Goal: Task Accomplishment & Management: Use online tool/utility

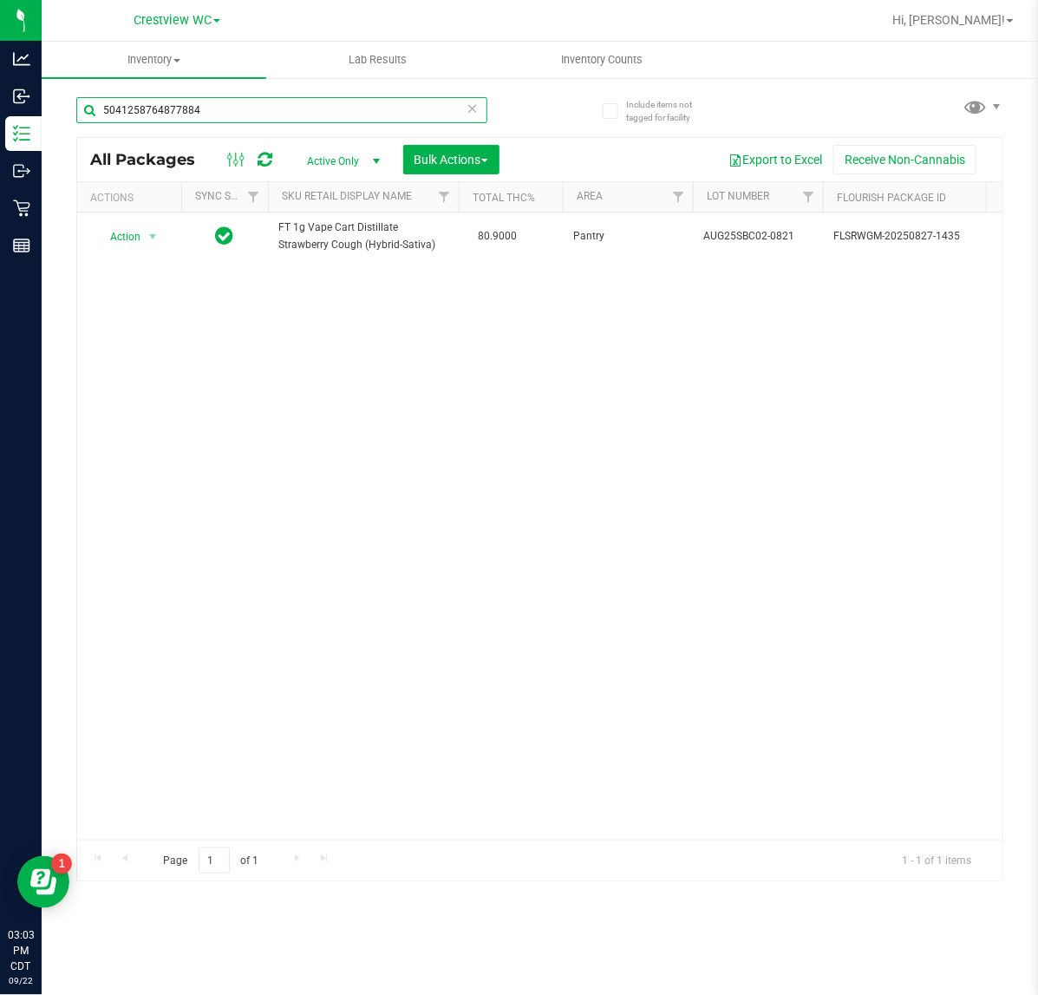
drag, startPoint x: 239, startPoint y: 114, endPoint x: -525, endPoint y: 109, distance: 764.3
click at [0, 109] on html "Analytics Inbound Inventory Outbound Retail Reports 03:03 PM CDT 09/22/2025 09/…" at bounding box center [519, 497] width 1038 height 995
type input "1"
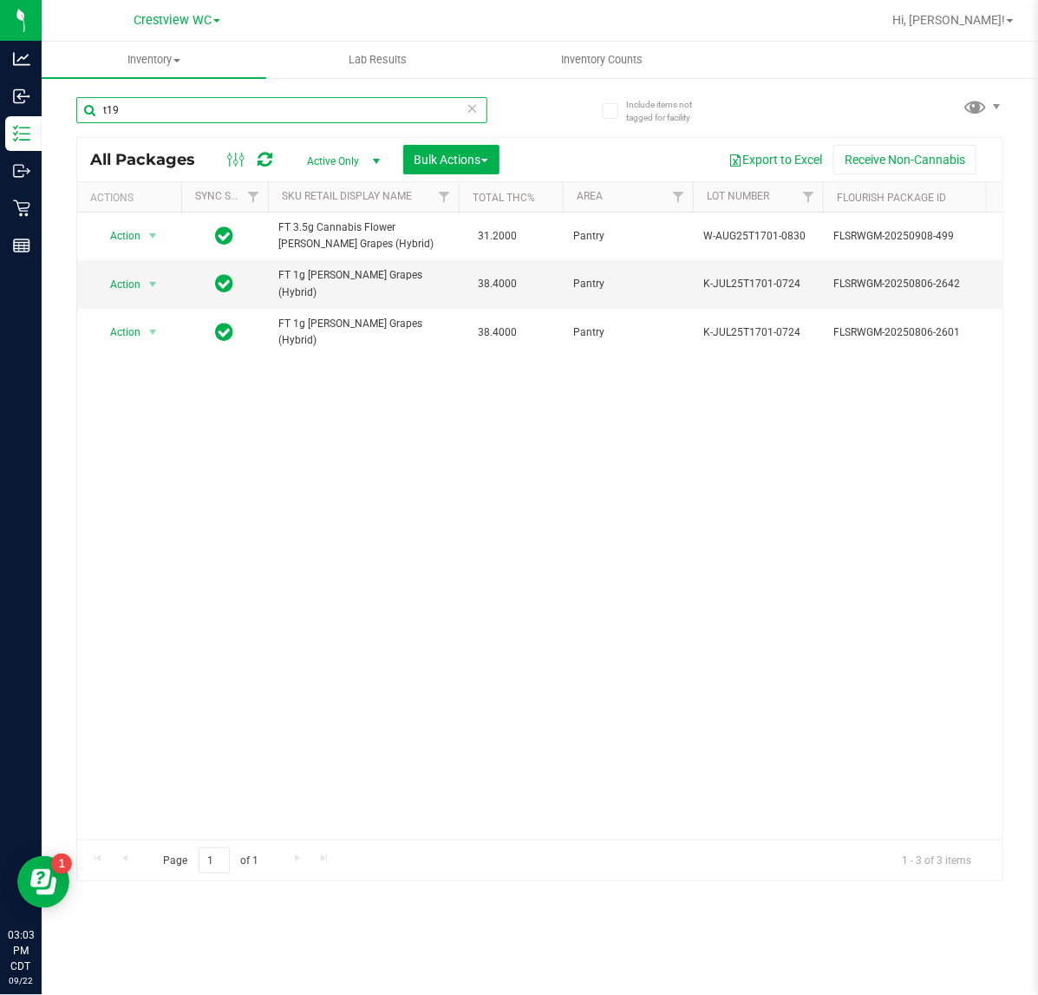
scroll to position [0, 306]
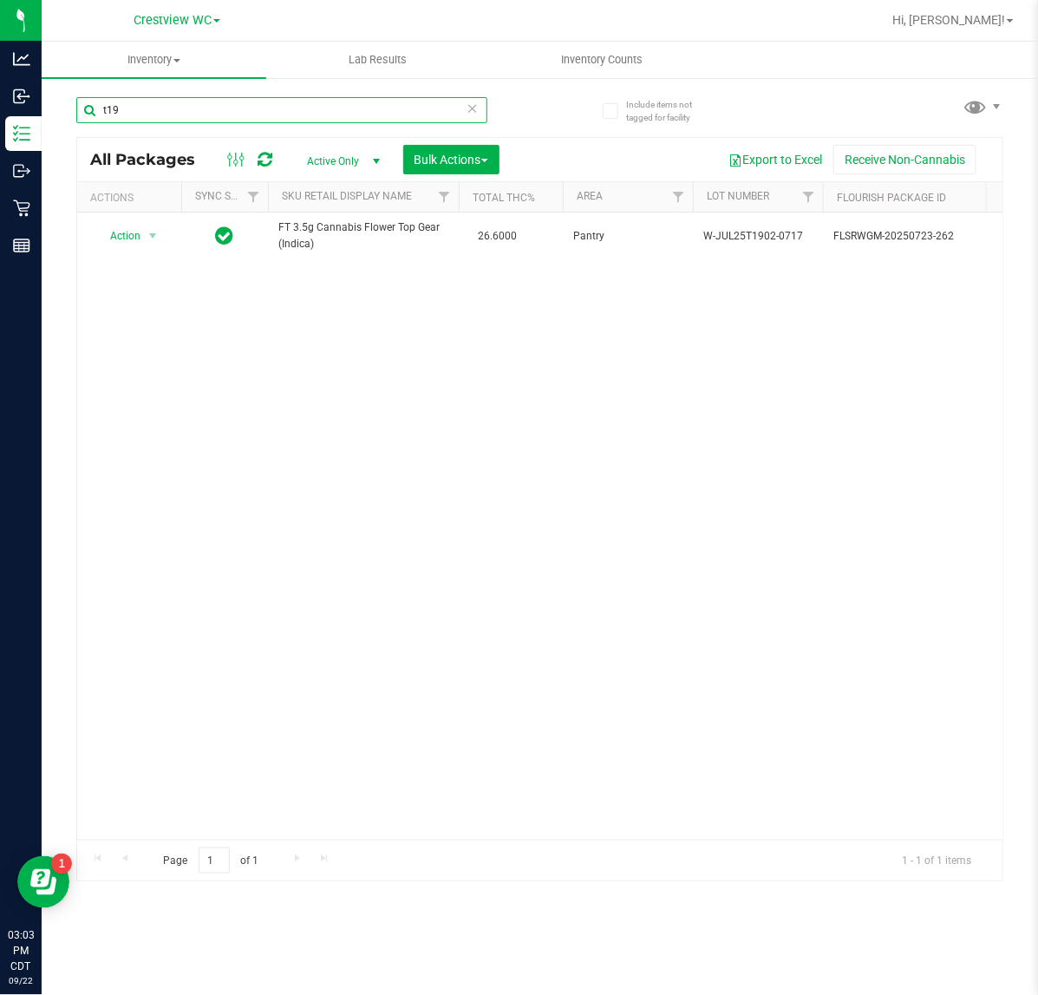
drag, startPoint x: 184, startPoint y: 111, endPoint x: -115, endPoint y: 141, distance: 300.7
click at [0, 141] on html "Analytics Inbound Inventory Outbound Retail Reports 03:03 PM CDT 09/22/2025 09/…" at bounding box center [519, 497] width 1038 height 995
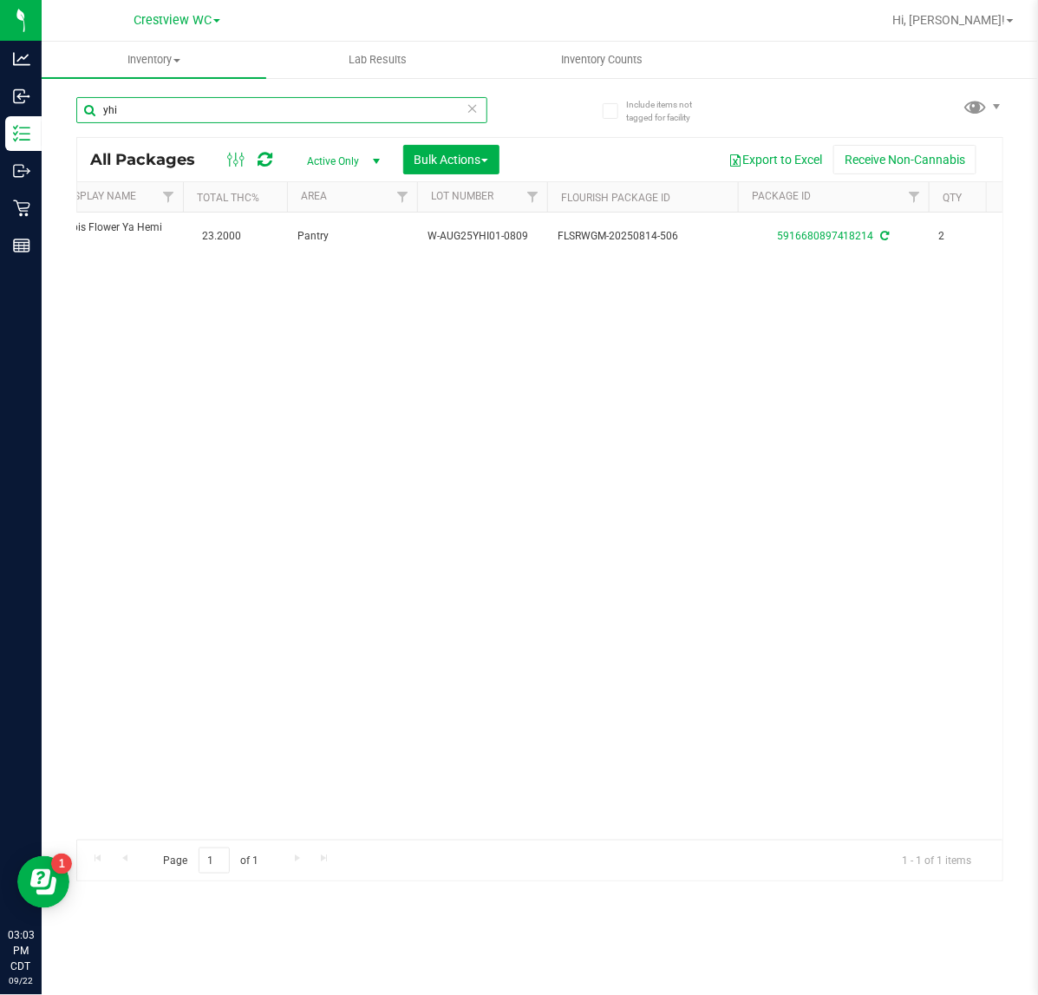
scroll to position [0, 478]
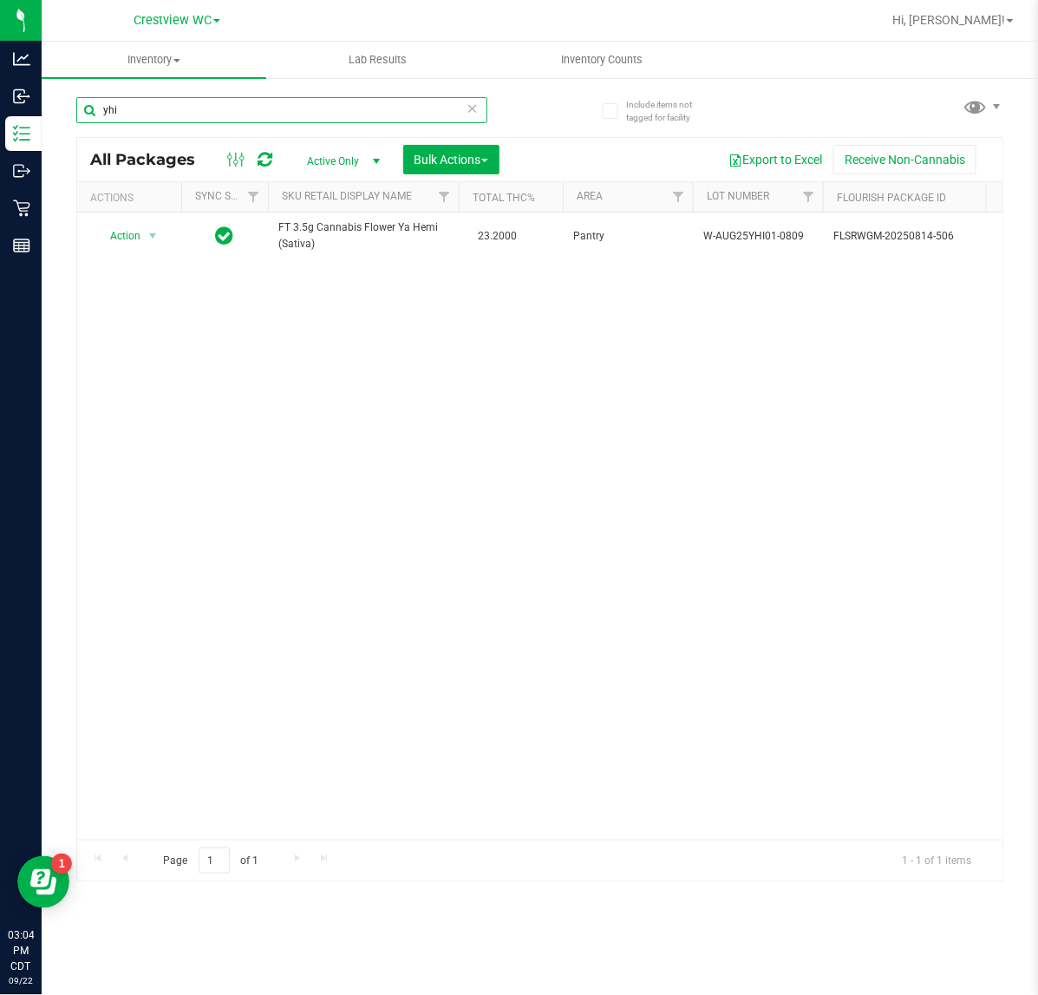
type input "yhi"
click at [471, 107] on icon at bounding box center [473, 107] width 12 height 21
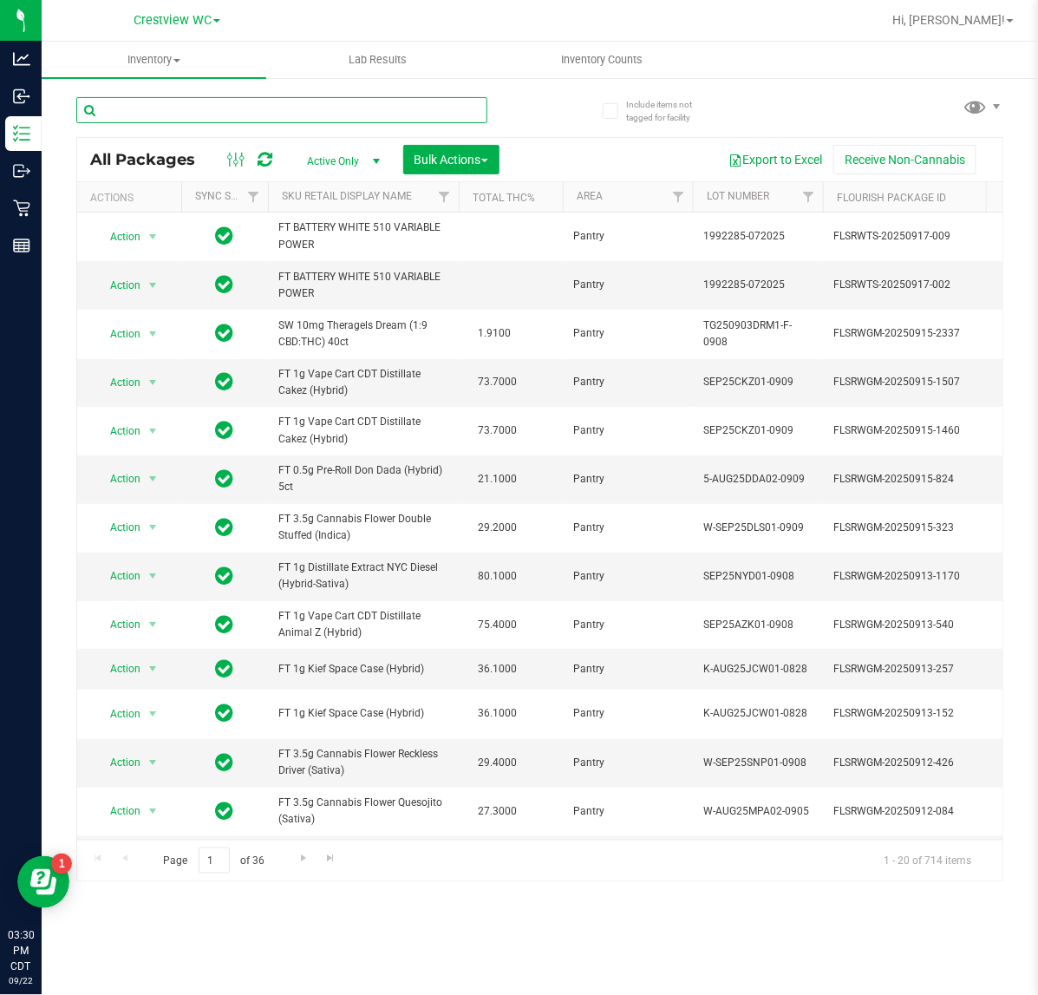
drag, startPoint x: 232, startPoint y: 107, endPoint x: 204, endPoint y: 100, distance: 28.6
click at [232, 107] on input "text" at bounding box center [281, 110] width 411 height 26
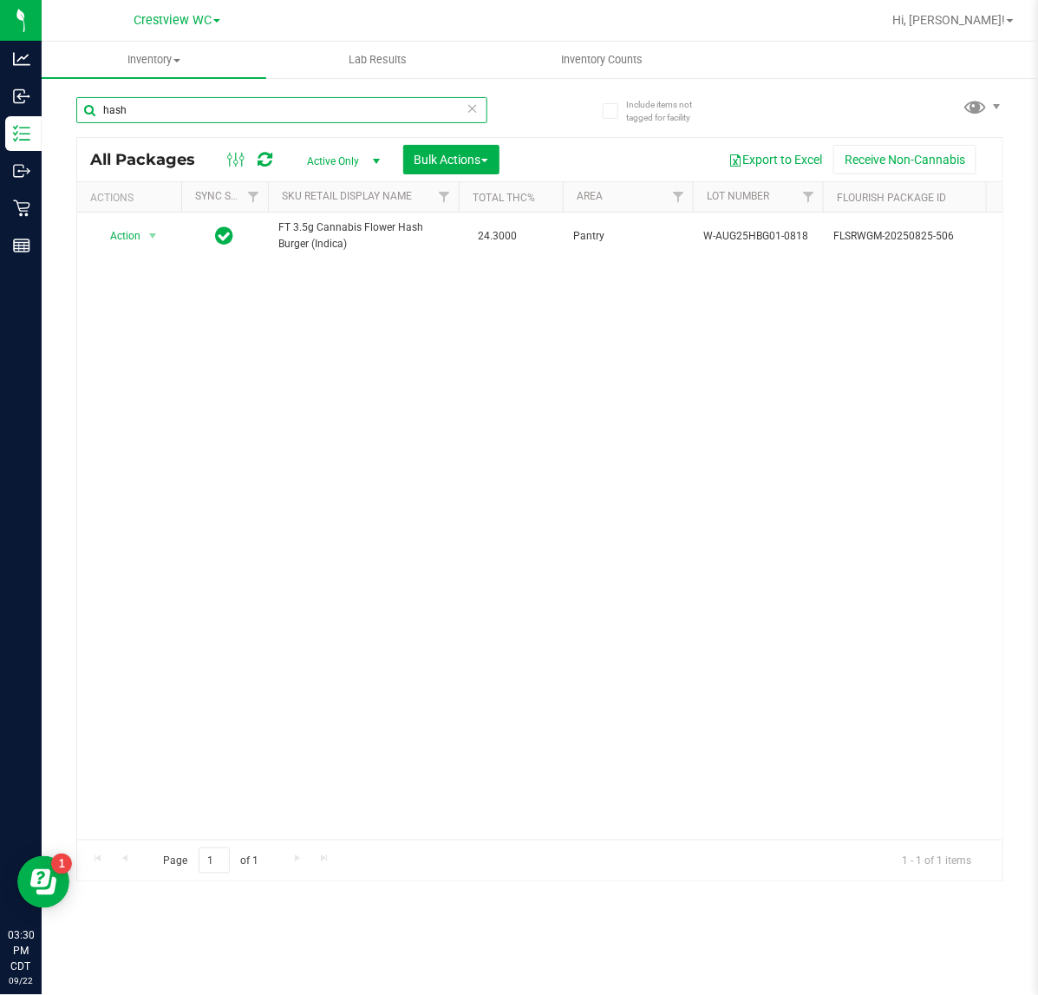
type input "hash"
click at [377, 158] on span "select" at bounding box center [377, 161] width 14 height 14
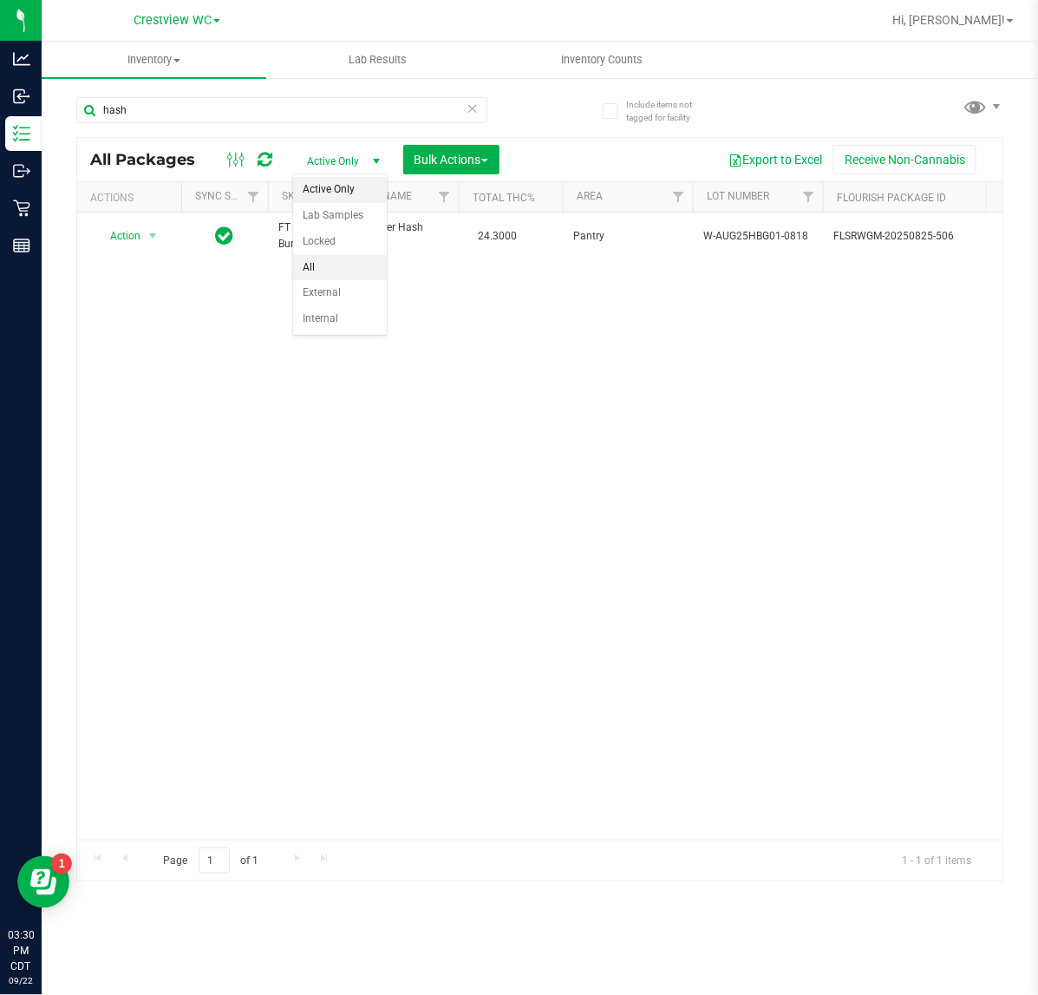
click at [331, 261] on li "All" at bounding box center [340, 268] width 94 height 26
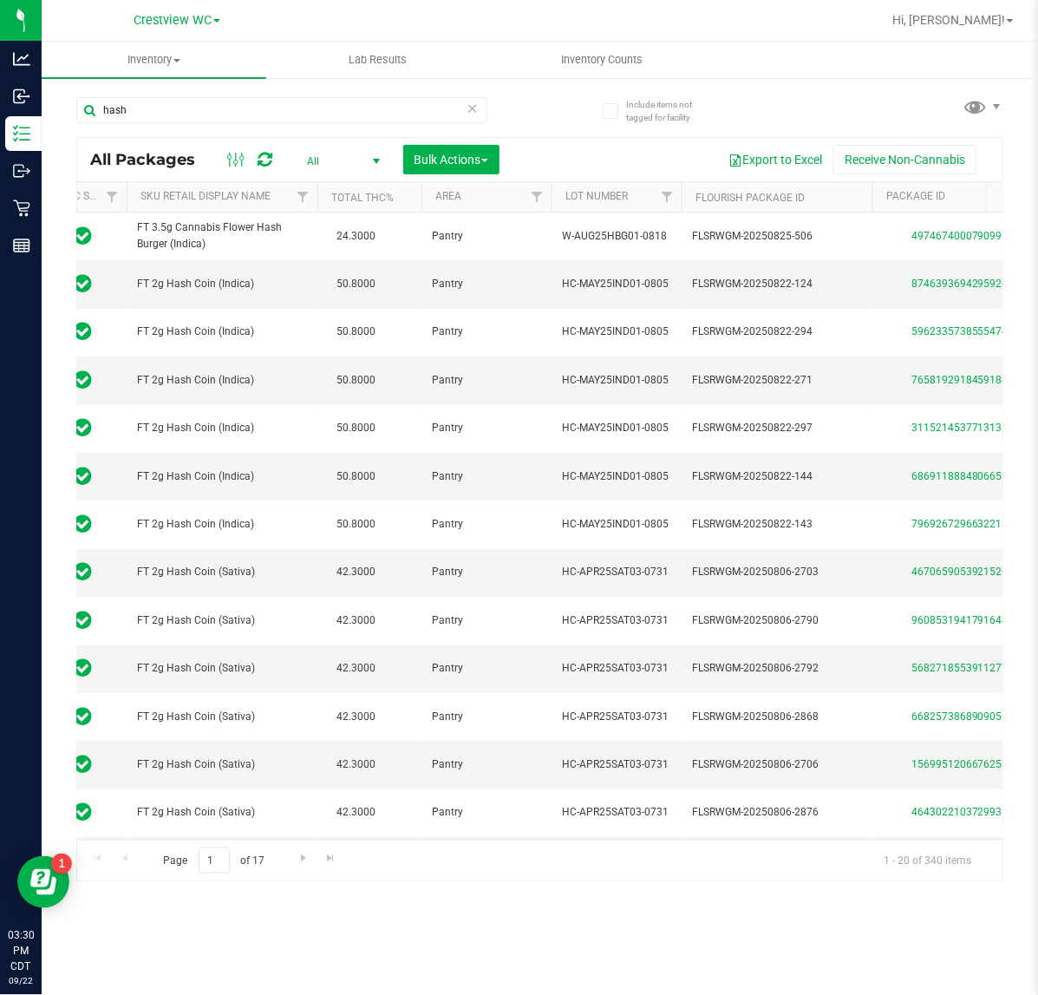
scroll to position [0, 226]
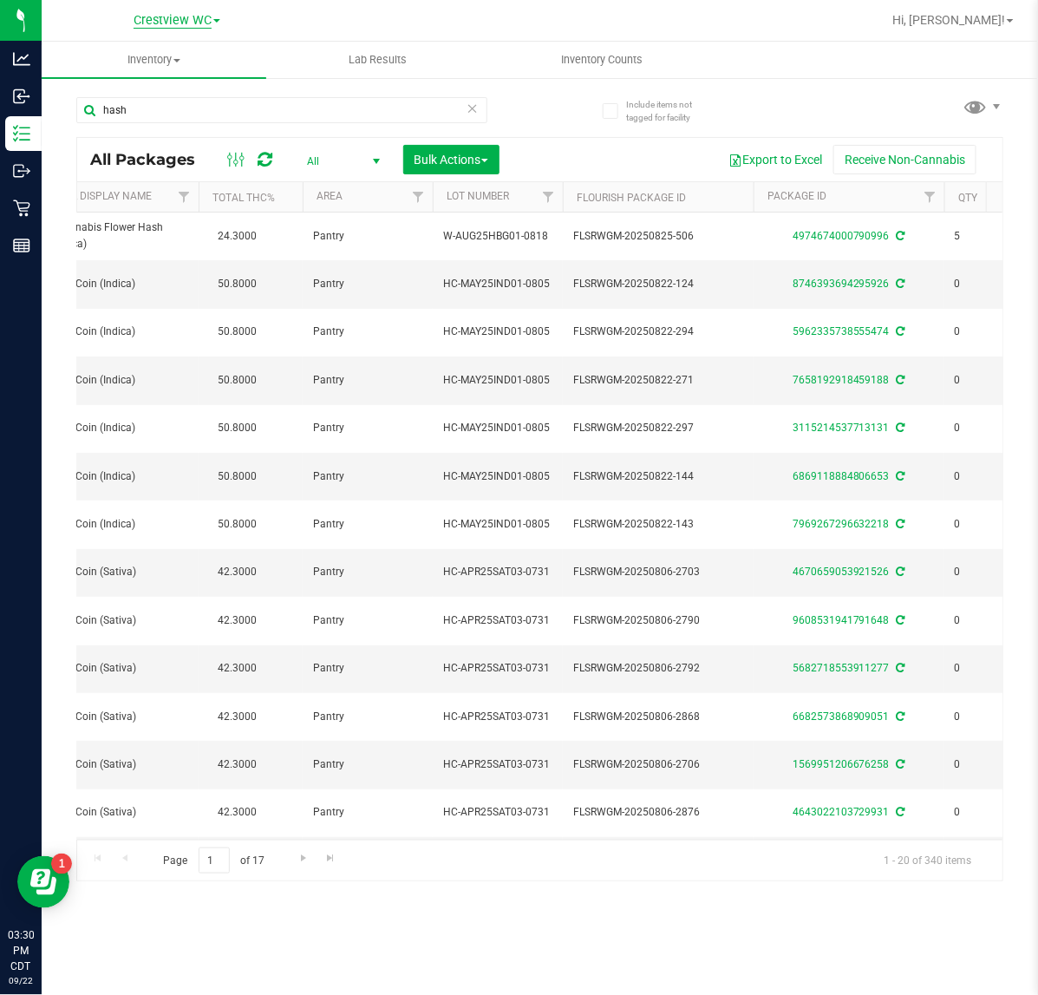
click at [191, 20] on span "Crestview WC" at bounding box center [173, 21] width 78 height 16
click at [169, 87] on link "Ft Walton Beach WC" at bounding box center [176, 84] width 253 height 23
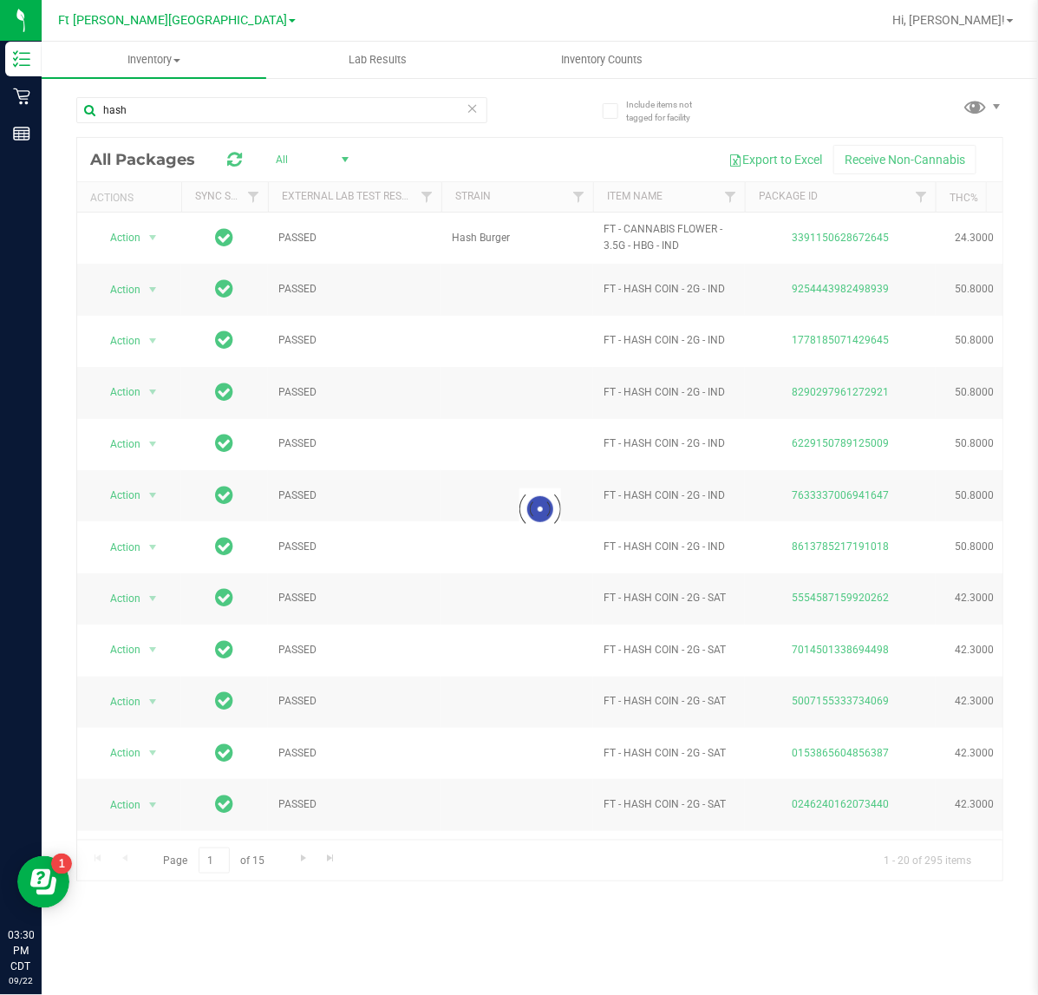
drag, startPoint x: 293, startPoint y: 154, endPoint x: 304, endPoint y: 156, distance: 10.6
click at [295, 154] on div at bounding box center [540, 509] width 926 height 743
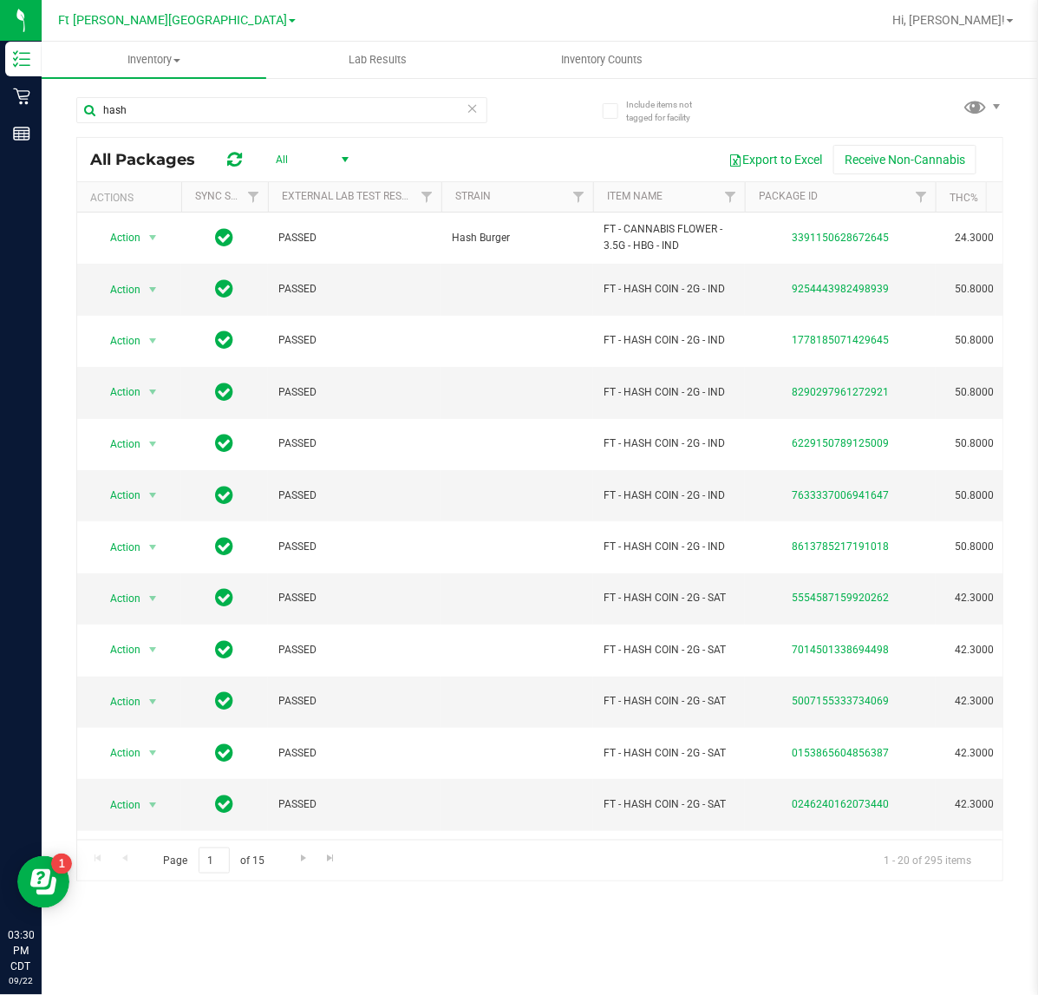
click at [337, 156] on span "select" at bounding box center [346, 159] width 22 height 24
click at [313, 183] on li "Active Only" at bounding box center [309, 189] width 94 height 26
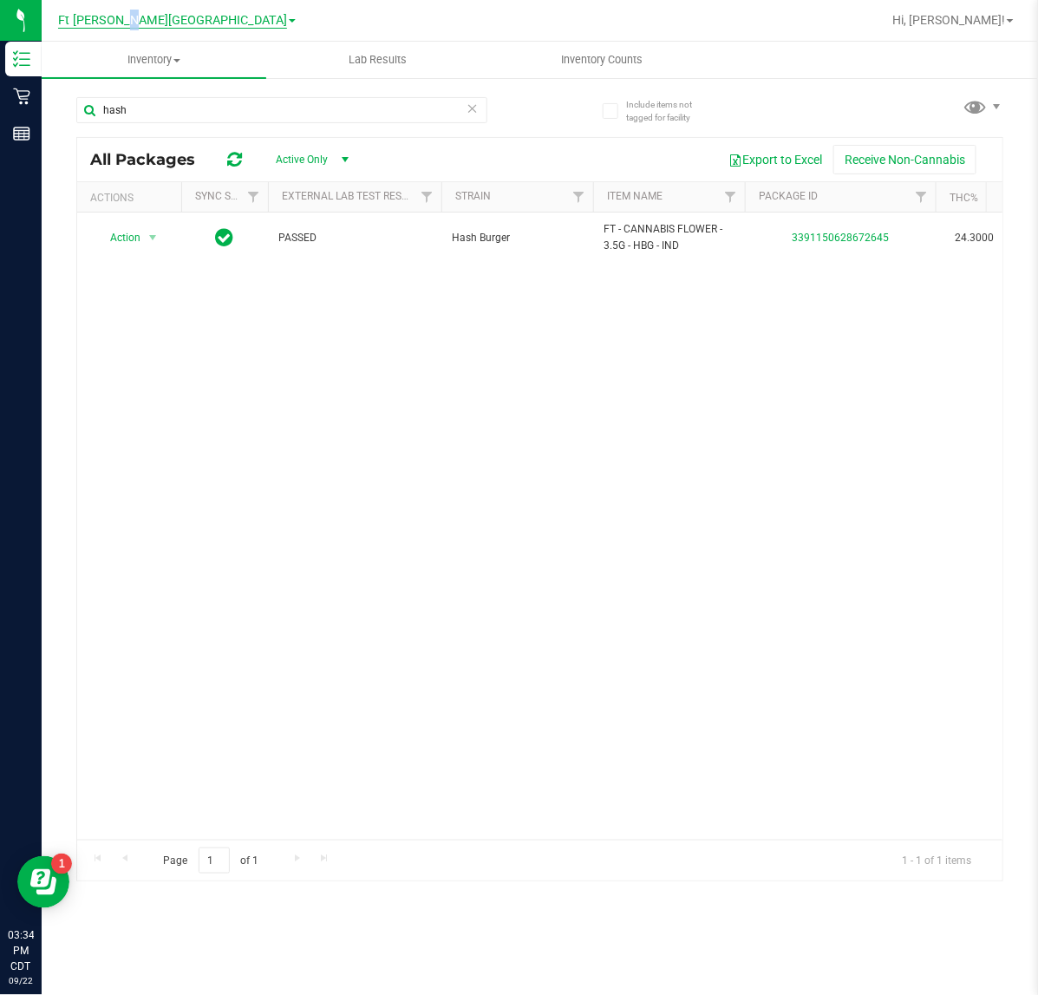
click at [175, 15] on span "Ft Walton Beach WC" at bounding box center [172, 21] width 229 height 16
click at [163, 67] on link "Crestview WC" at bounding box center [176, 60] width 253 height 23
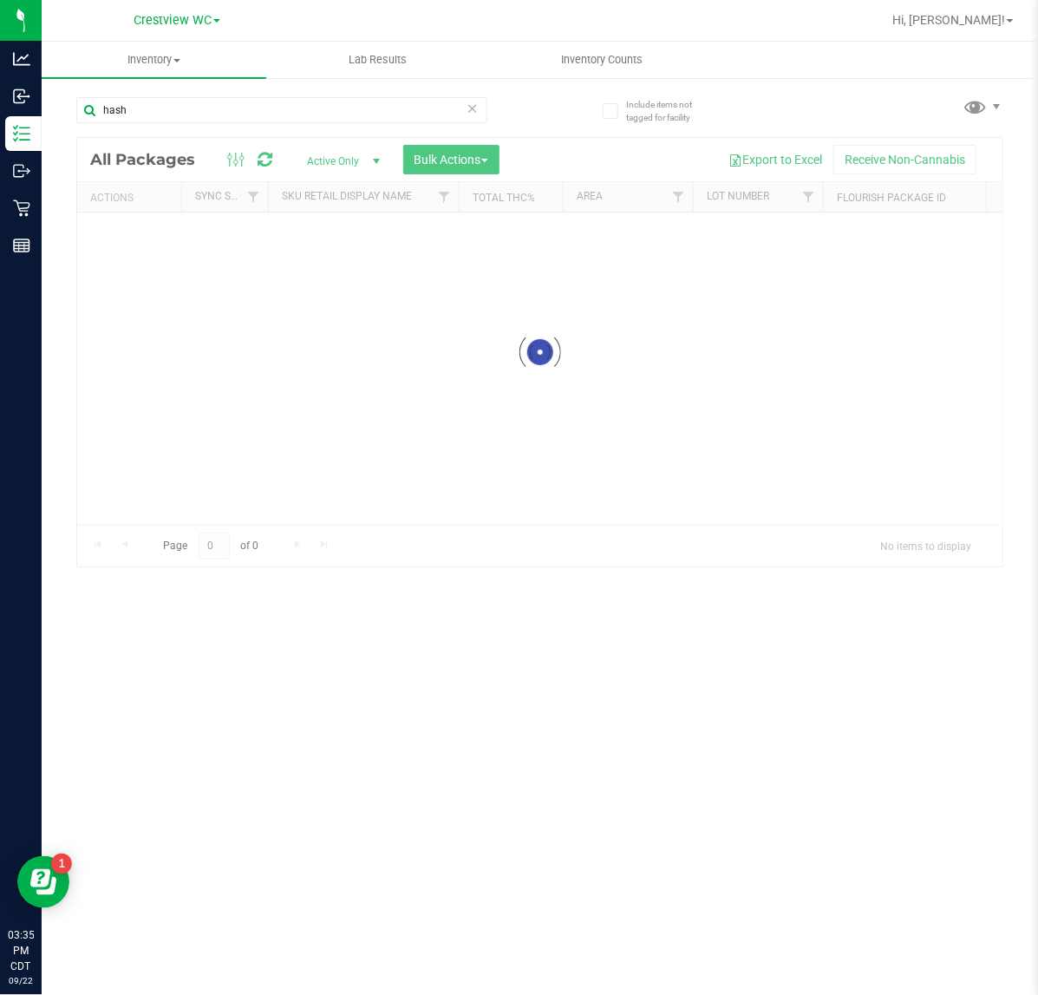
click at [170, 101] on input "hash" at bounding box center [281, 110] width 411 height 26
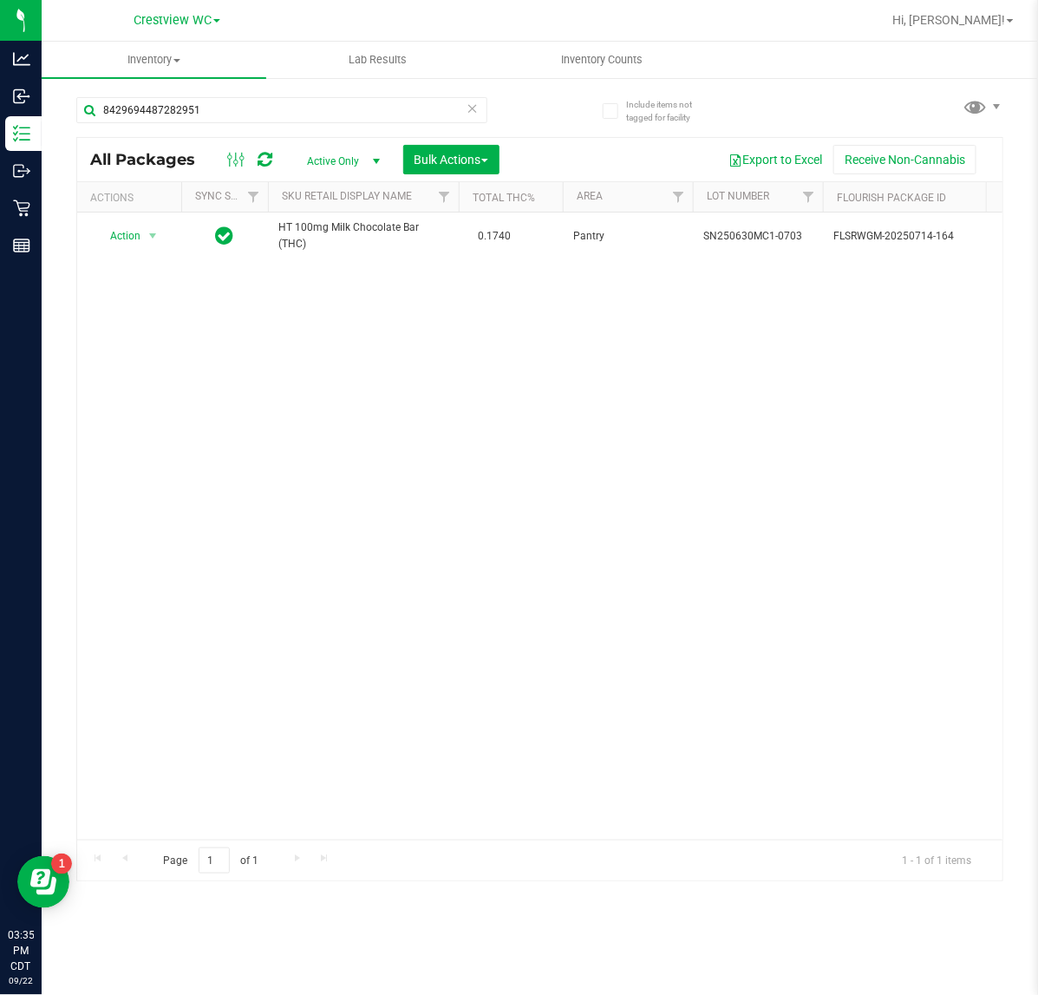
drag, startPoint x: 261, startPoint y: 101, endPoint x: -637, endPoint y: 128, distance: 898.2
click at [0, 128] on html "Analytics Inbound Inventory Outbound Retail Reports 03:35 PM CDT 09/22/2025 09/…" at bounding box center [519, 497] width 1038 height 995
type input "9685999344178048"
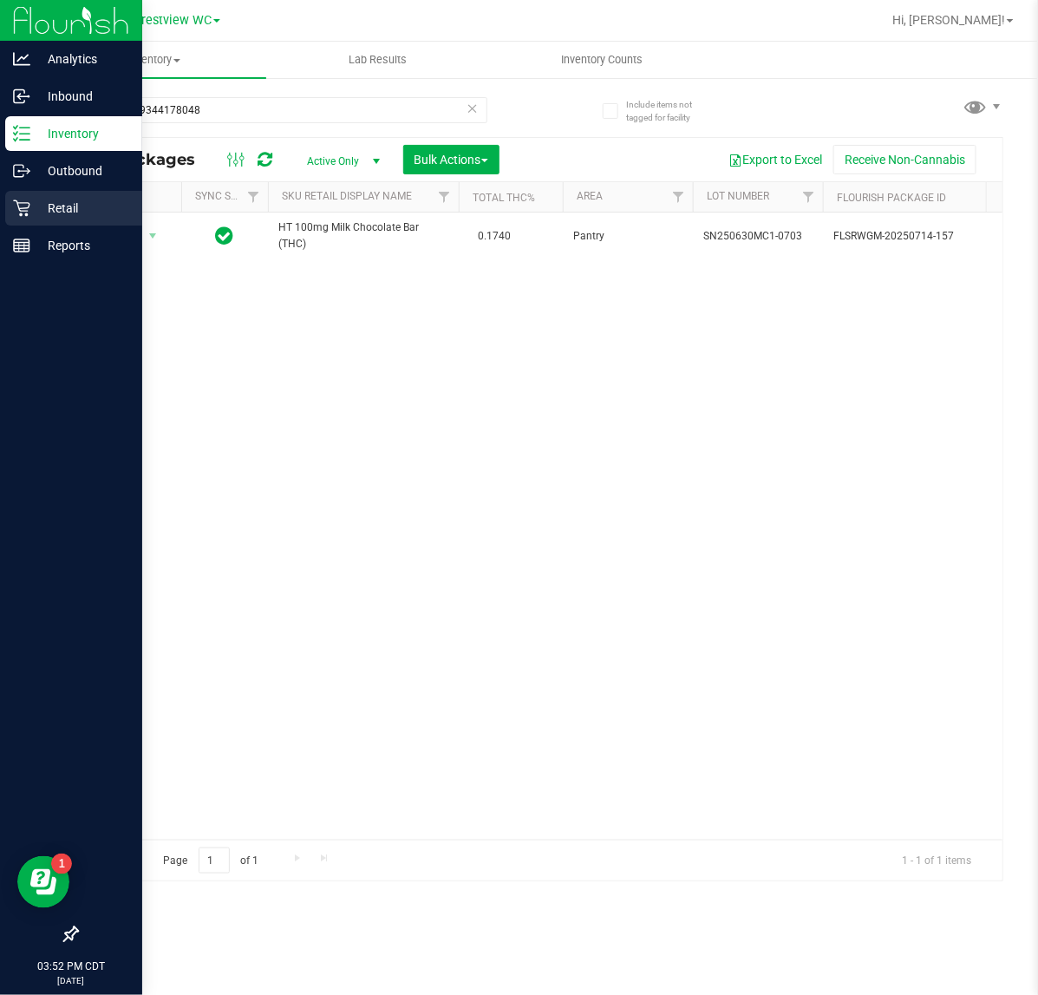
click at [39, 204] on p "Retail" at bounding box center [82, 208] width 104 height 21
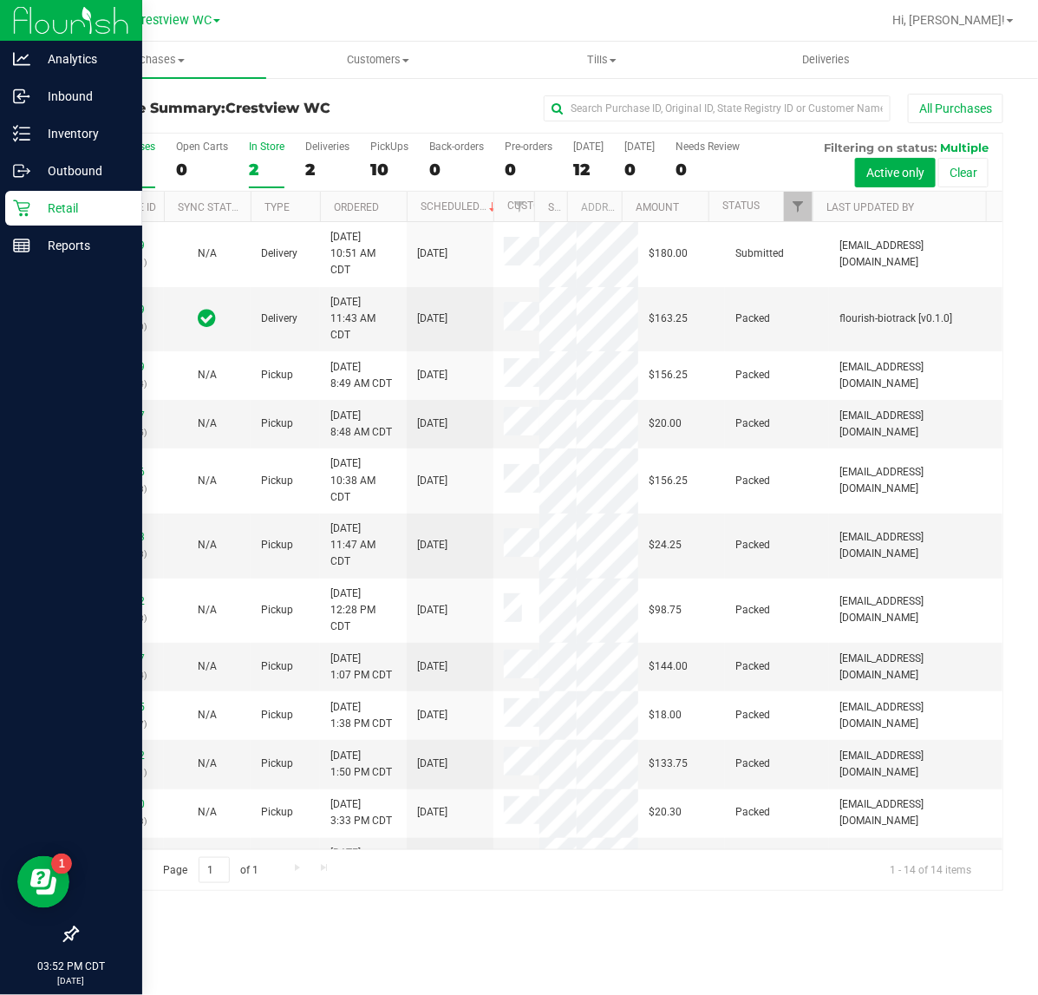
click at [278, 157] on label "In Store 2" at bounding box center [267, 165] width 36 height 48
click at [0, 0] on input "In Store 2" at bounding box center [0, 0] width 0 height 0
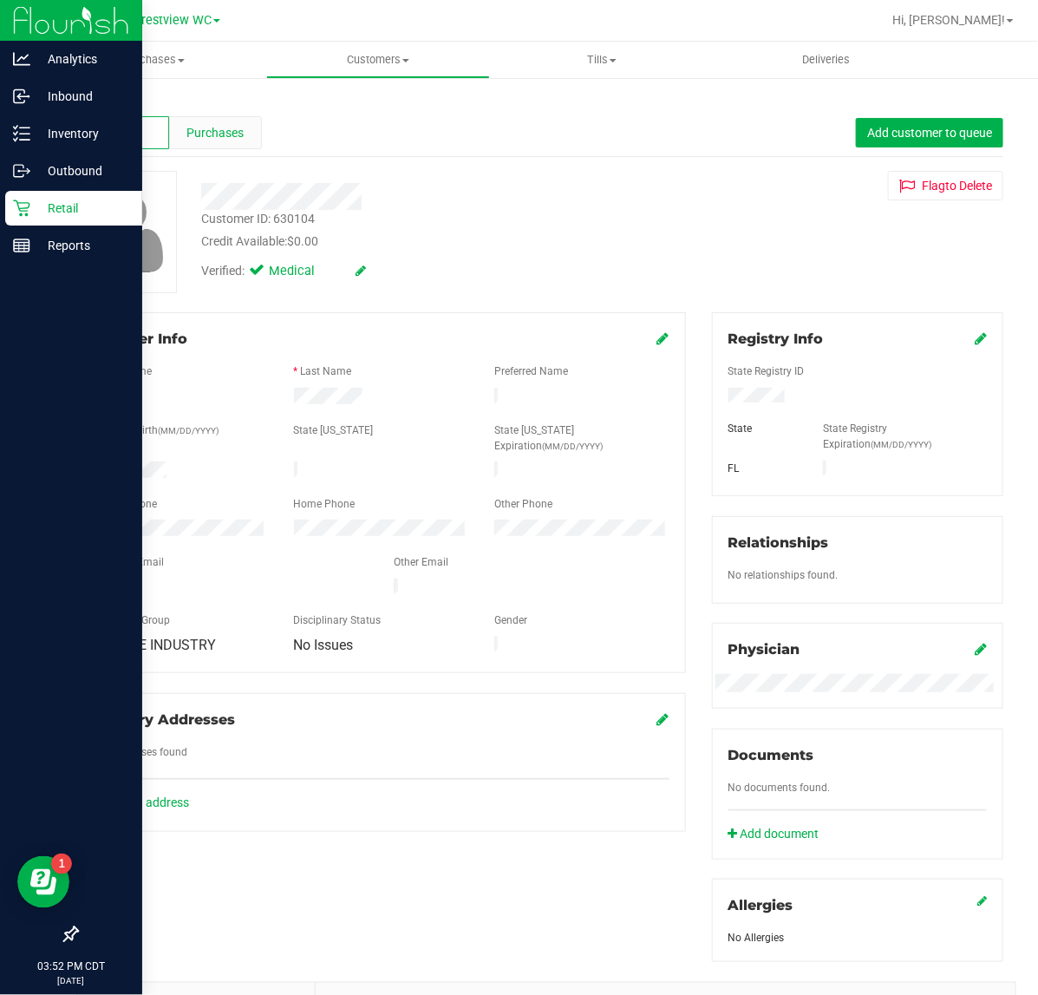
click at [232, 141] on div "Purchases" at bounding box center [215, 132] width 93 height 33
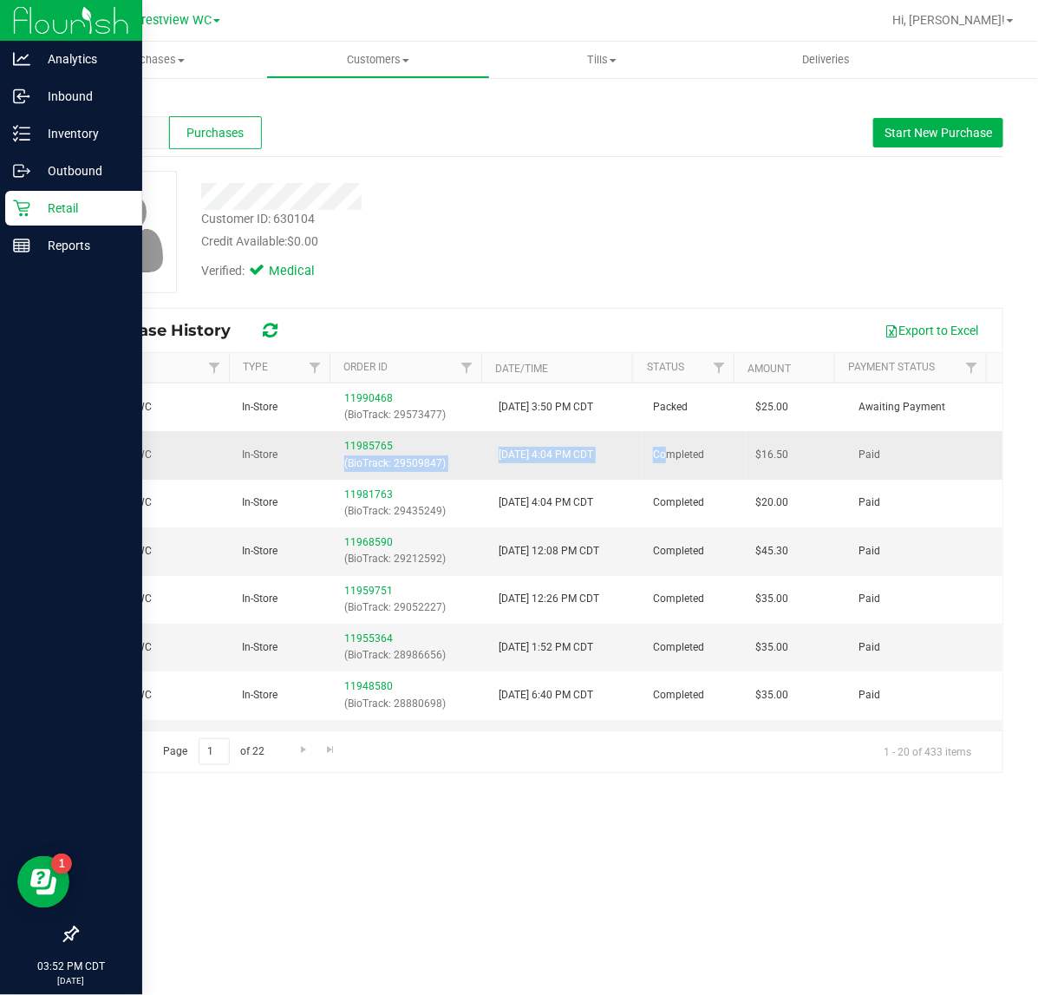
drag, startPoint x: 487, startPoint y: 451, endPoint x: 656, endPoint y: 461, distance: 169.4
click at [656, 461] on tr "Crestview WC In-Store 11985765 (BioTrack: 29509847) 9/21/2025 4:04 PM CDT Compl…" at bounding box center [540, 455] width 926 height 48
click at [699, 453] on td "Completed" at bounding box center [694, 455] width 103 height 48
click at [383, 889] on div "Purchases Summary of purchases Fulfillment All purchases Customers All customer…" at bounding box center [540, 518] width 997 height 953
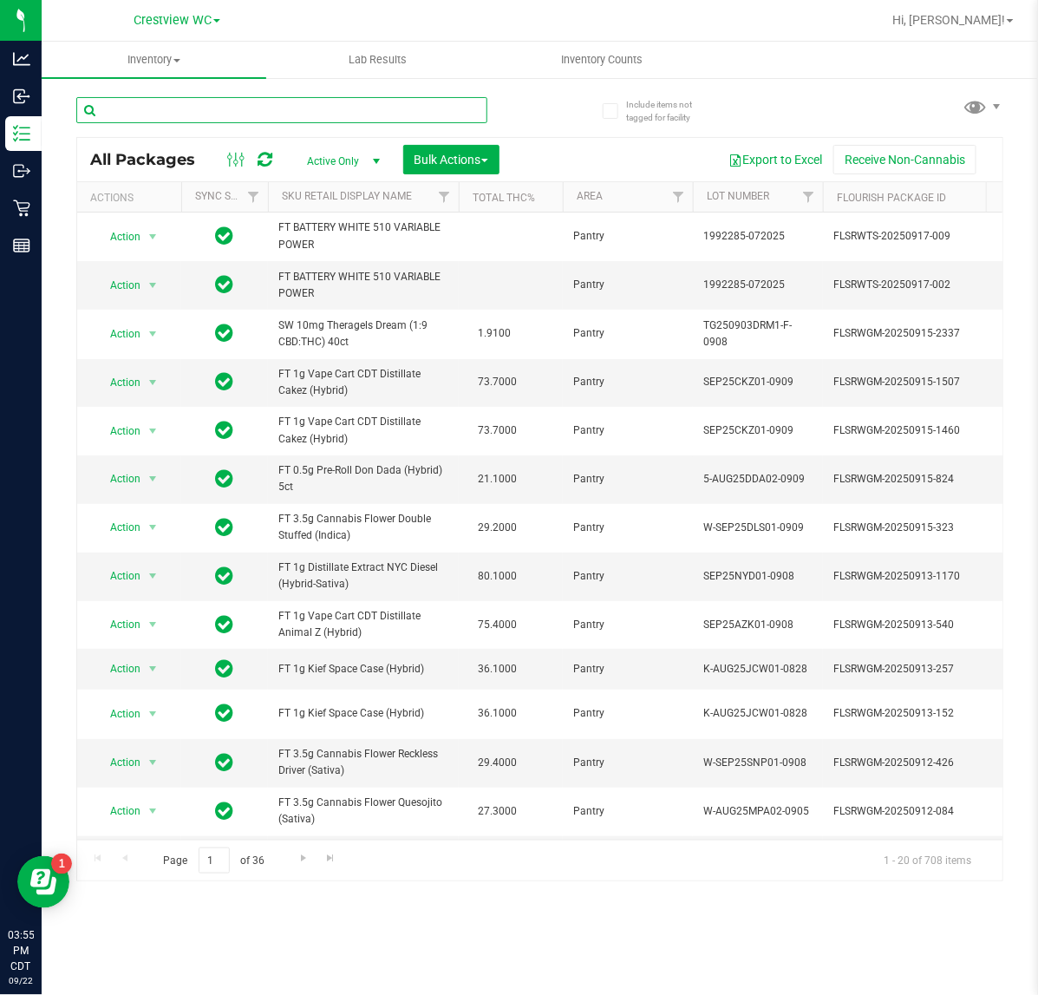
click at [241, 113] on input "text" at bounding box center [281, 110] width 411 height 26
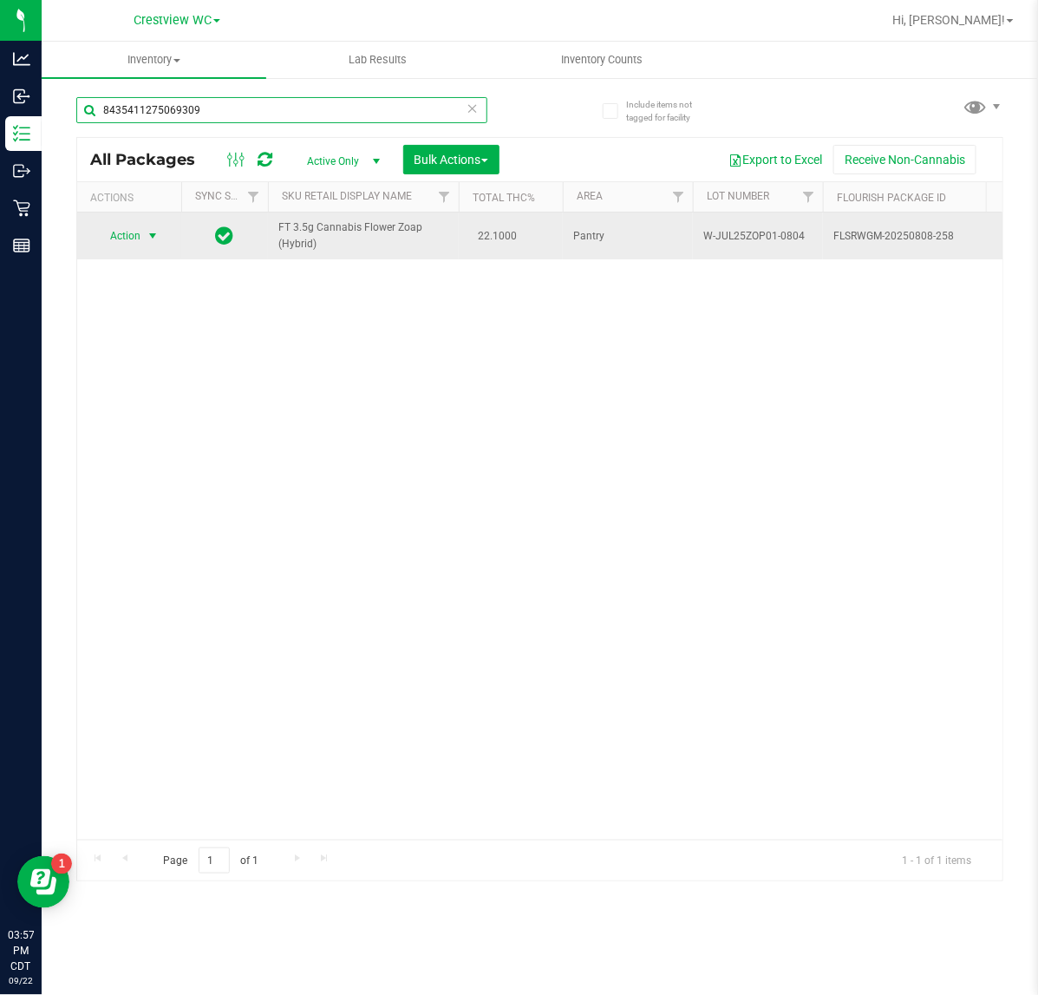
type input "8435411275069309"
click at [153, 236] on span "select" at bounding box center [153, 236] width 14 height 14
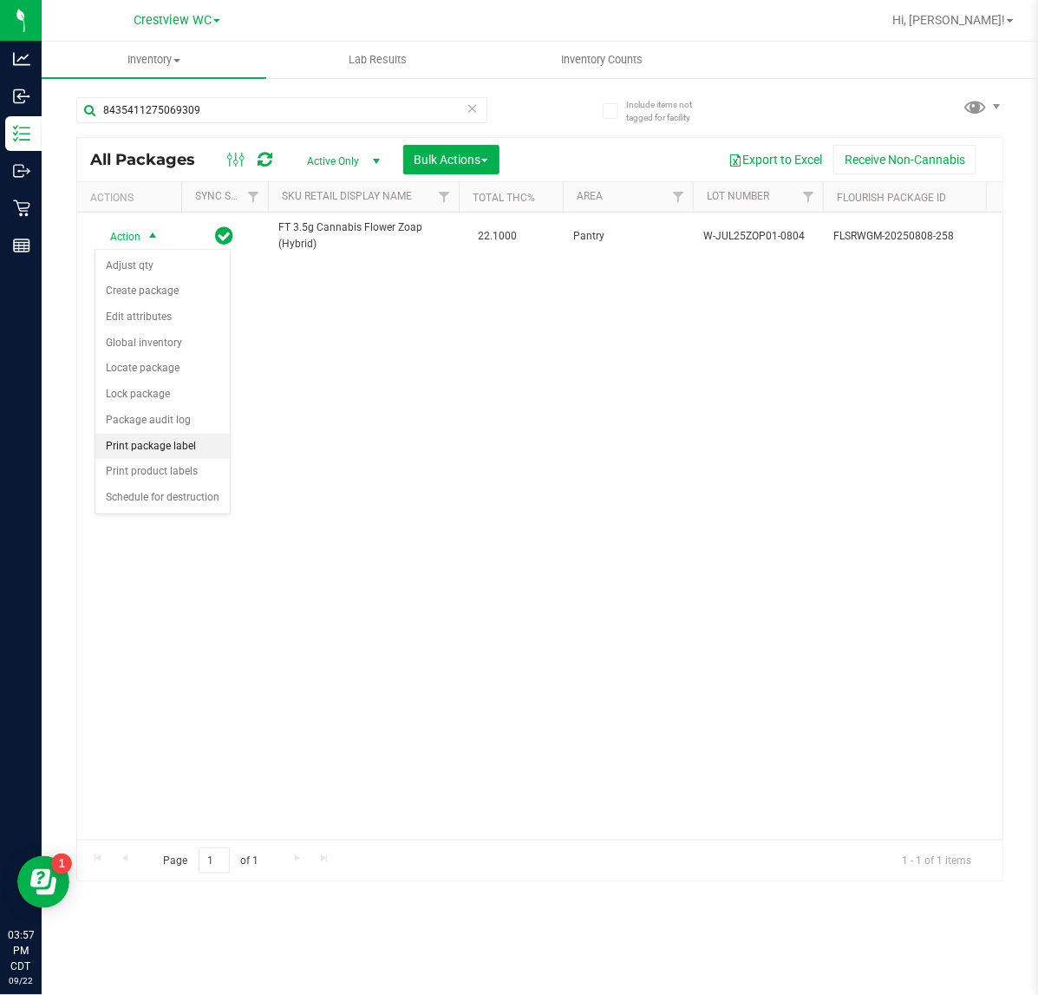
click at [182, 455] on li "Print package label" at bounding box center [162, 447] width 134 height 26
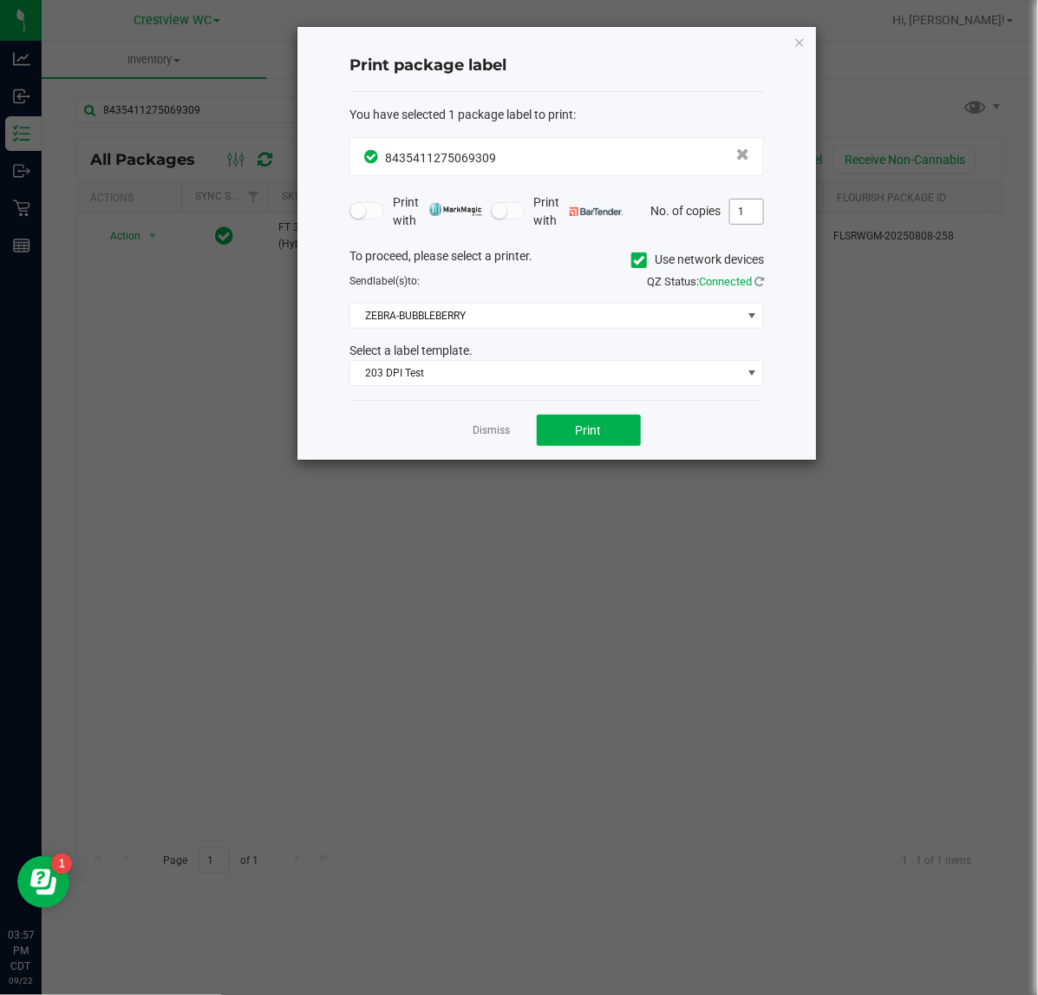
click at [744, 217] on input "1" at bounding box center [746, 212] width 33 height 24
type input "2"
click at [607, 419] on button "Print" at bounding box center [589, 430] width 104 height 31
click at [490, 436] on link "Dismiss" at bounding box center [492, 430] width 37 height 15
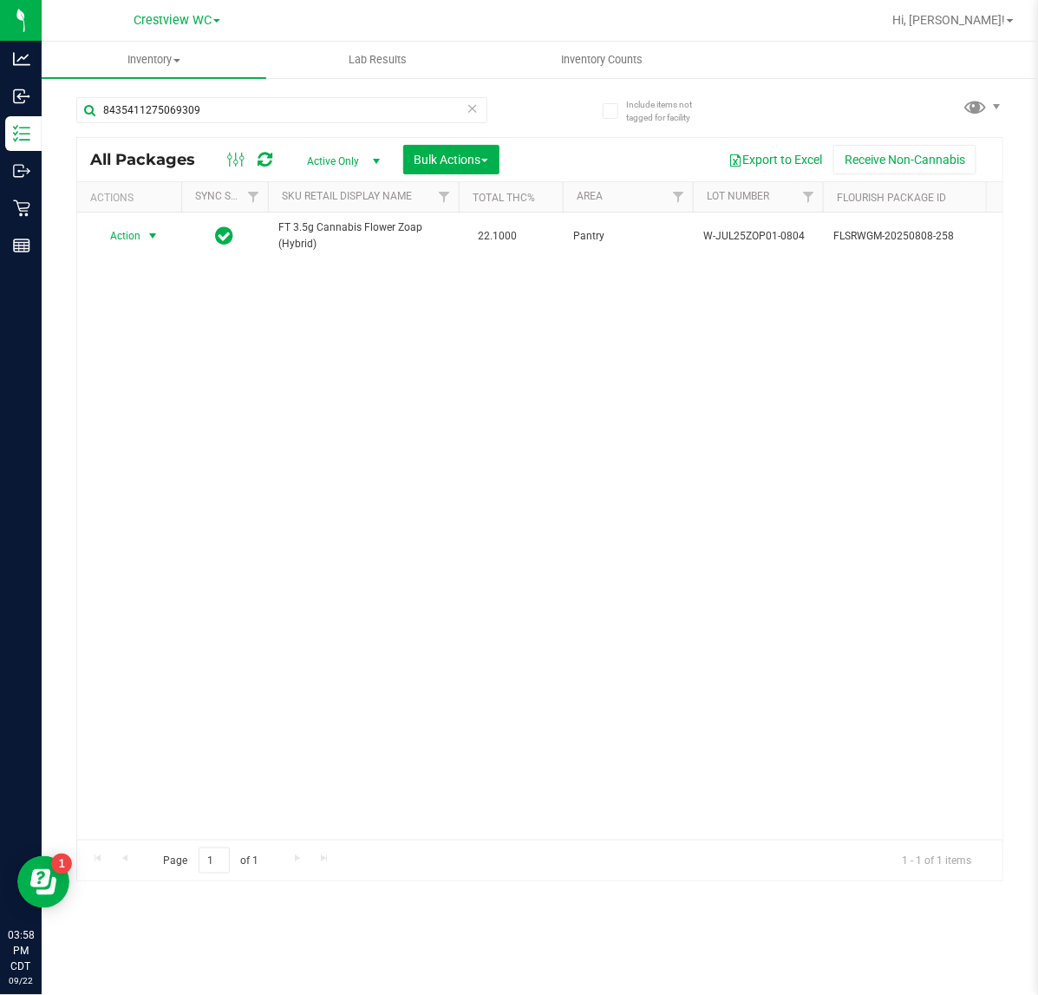
click at [475, 110] on icon at bounding box center [473, 107] width 12 height 21
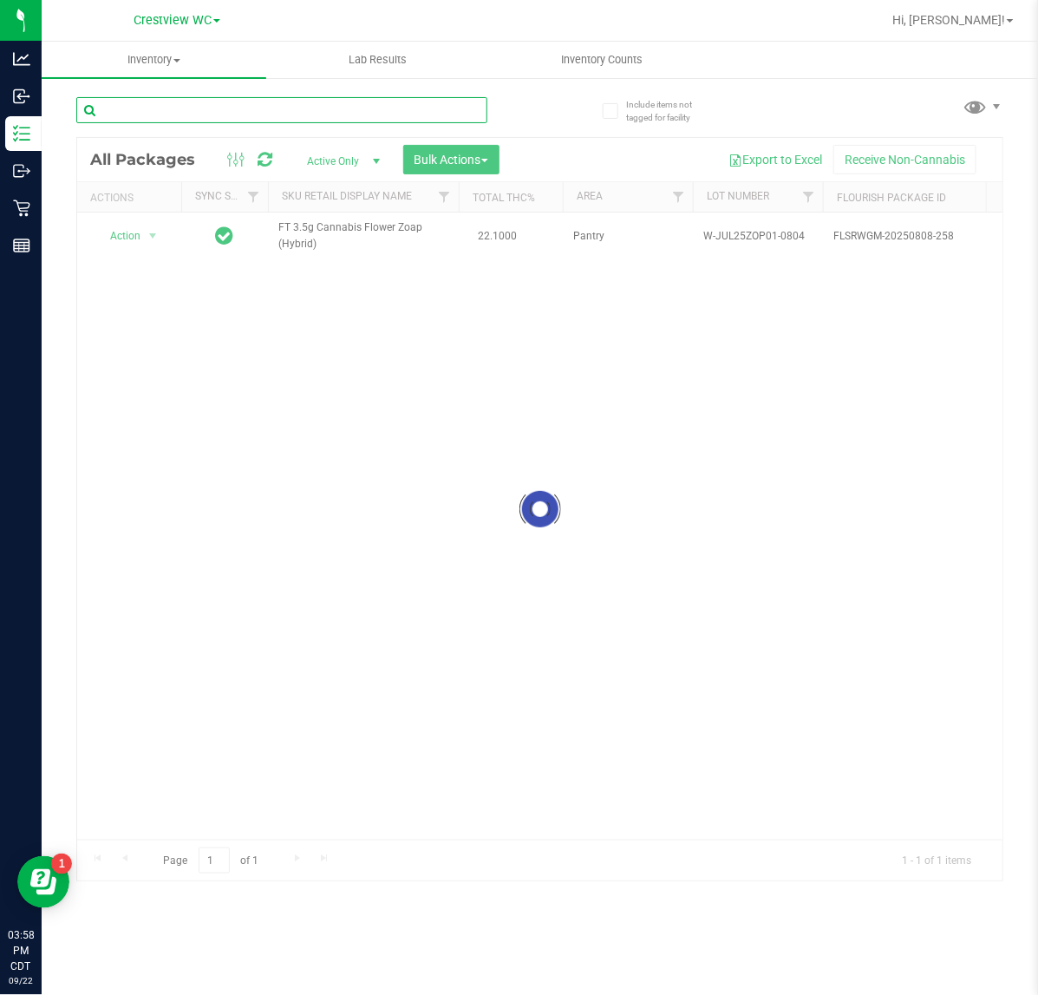
click at [400, 106] on input "text" at bounding box center [281, 110] width 411 height 26
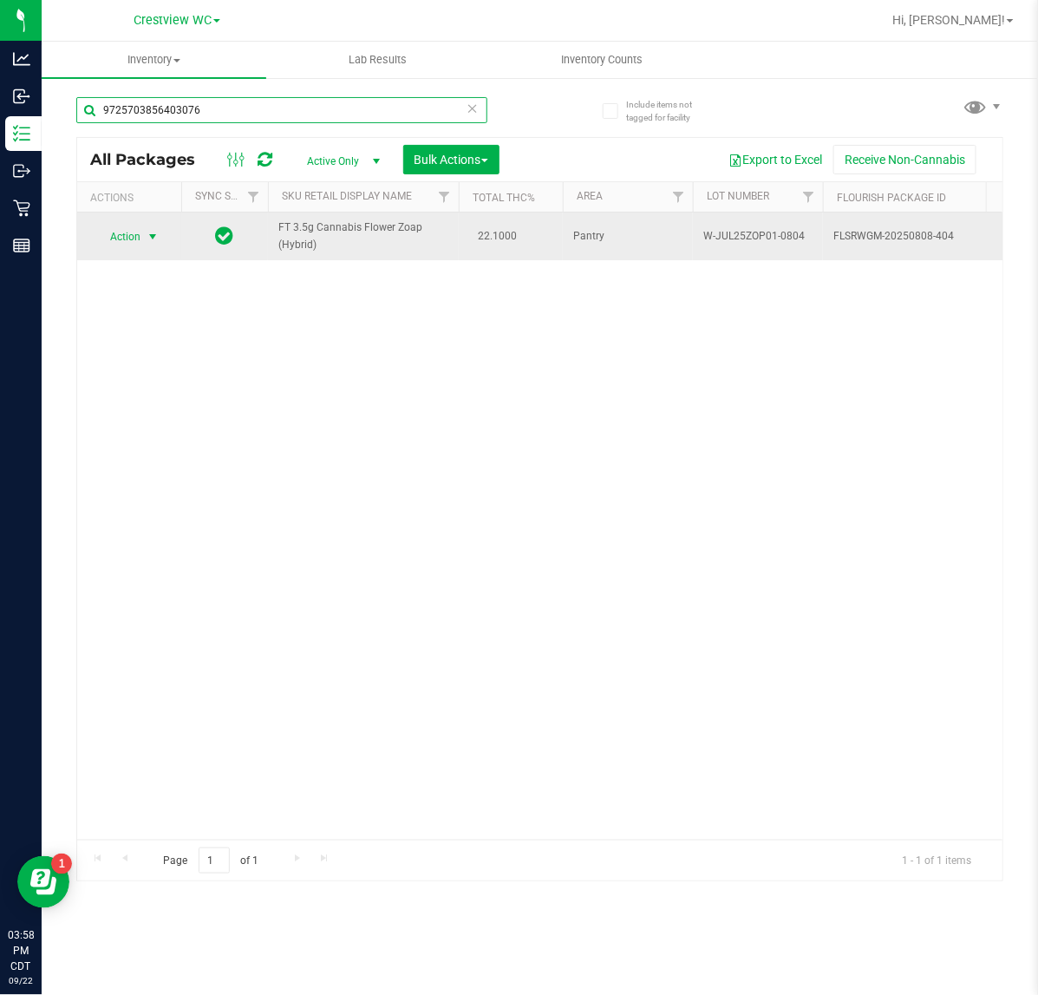
type input "9725703856403076"
click at [146, 244] on span "select" at bounding box center [153, 237] width 14 height 14
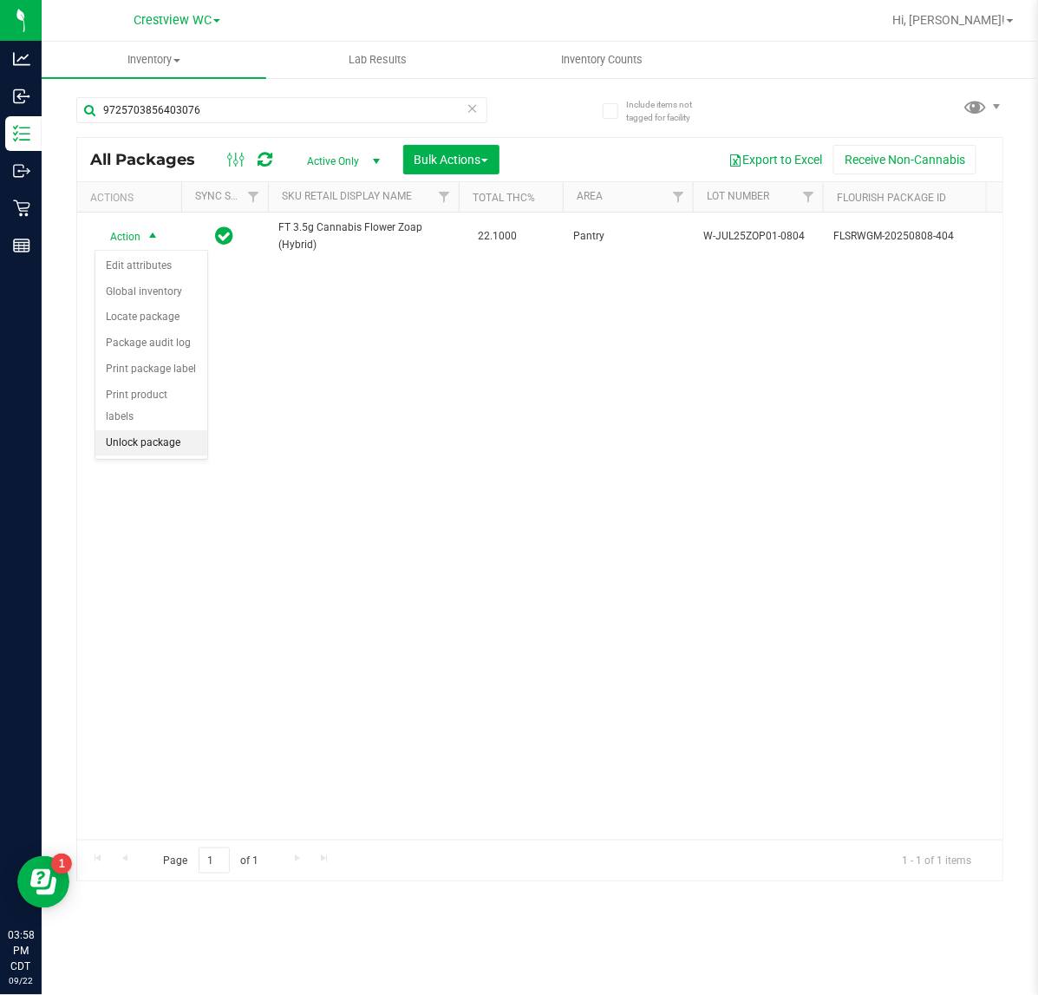
click at [160, 431] on li "Unlock package" at bounding box center [151, 443] width 112 height 26
